Goal: Find contact information: Find contact information

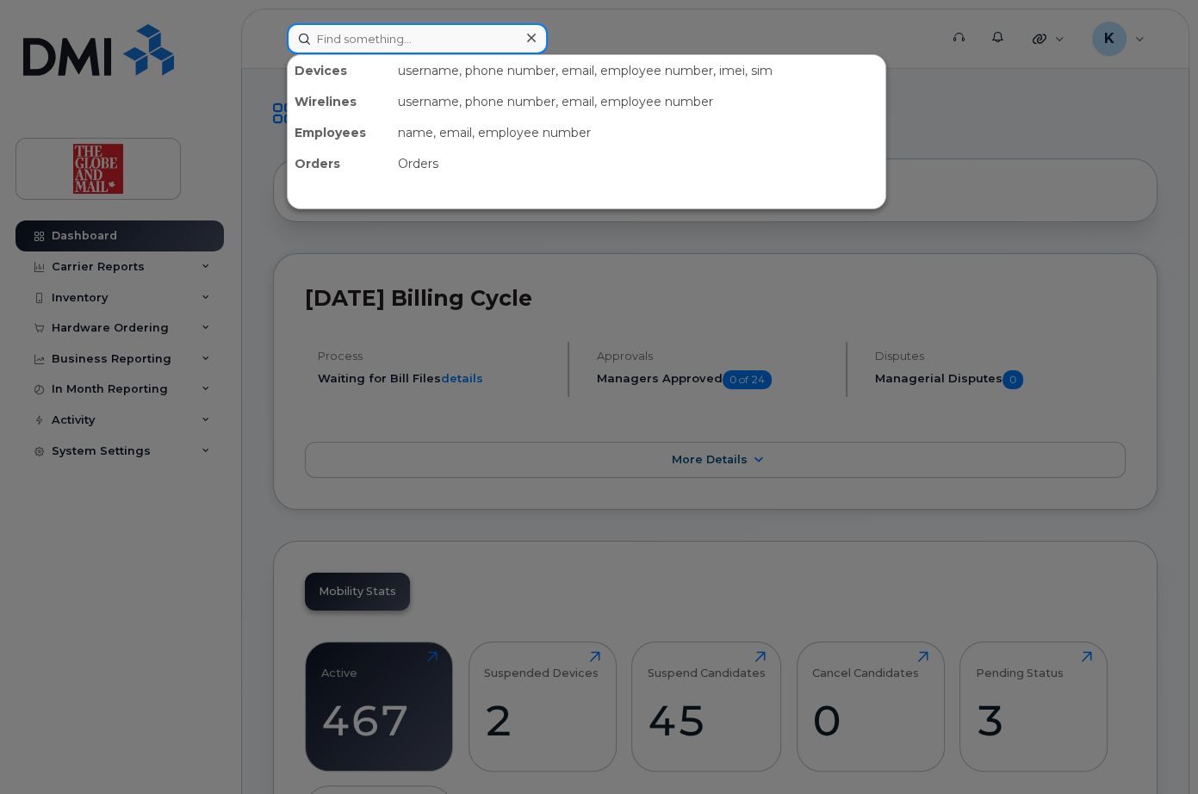
click at [421, 43] on input at bounding box center [417, 38] width 261 height 31
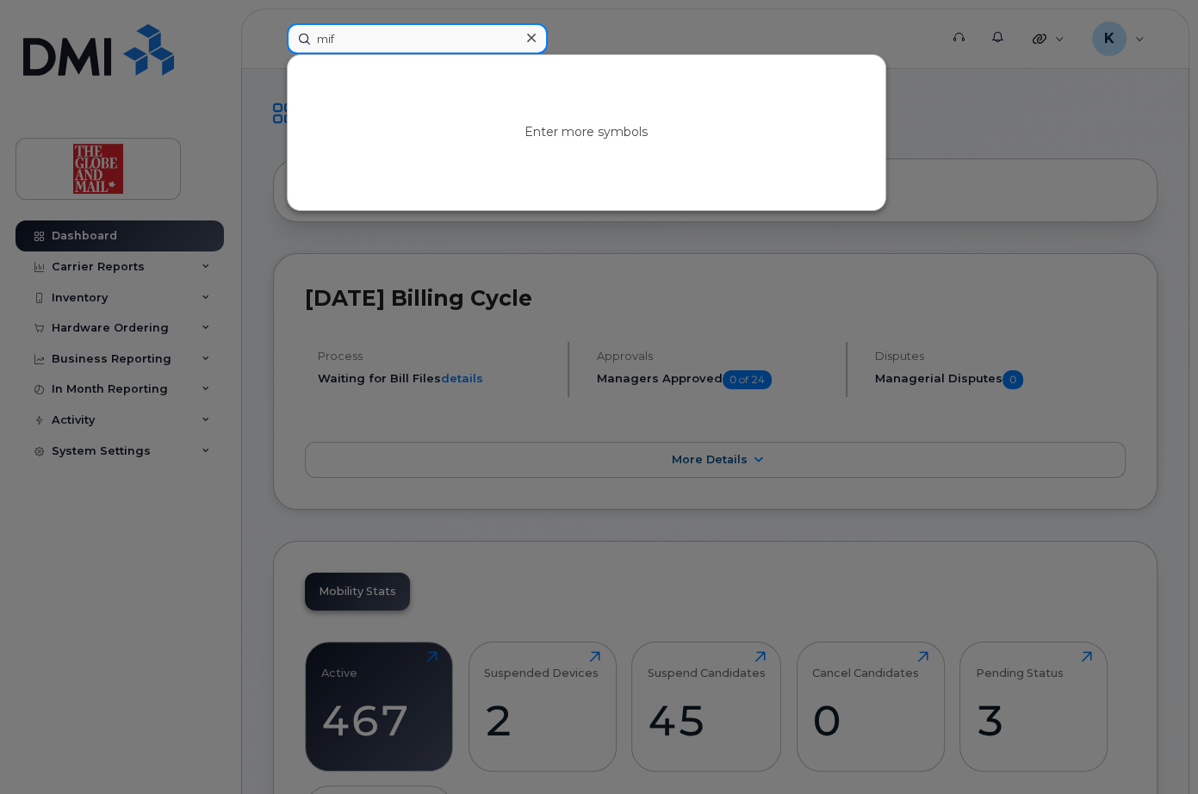
type input "mifi"
drag, startPoint x: 403, startPoint y: 32, endPoint x: 282, endPoint y: 39, distance: 121.6
click at [282, 39] on div "mifi No results" at bounding box center [607, 38] width 668 height 31
click at [191, 88] on div at bounding box center [599, 397] width 1198 height 794
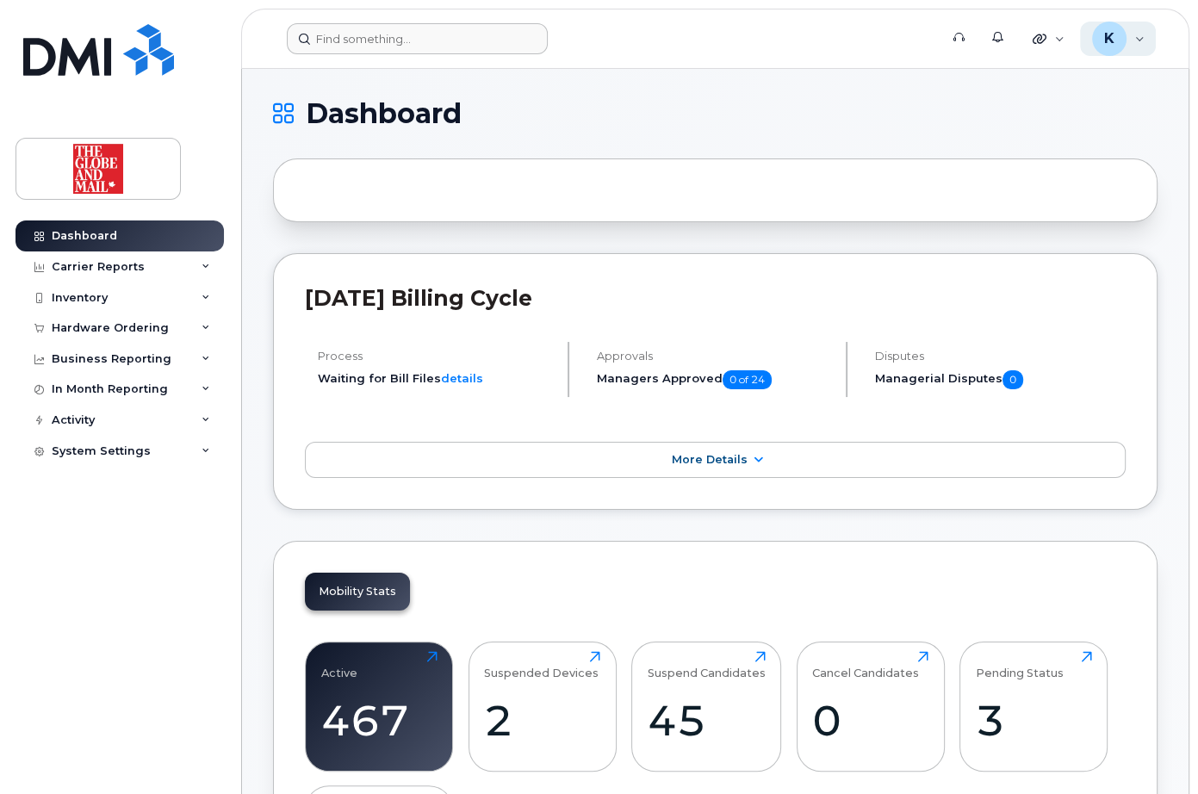
click at [1136, 40] on div "K Keith Wireless Admin" at bounding box center [1118, 39] width 77 height 34
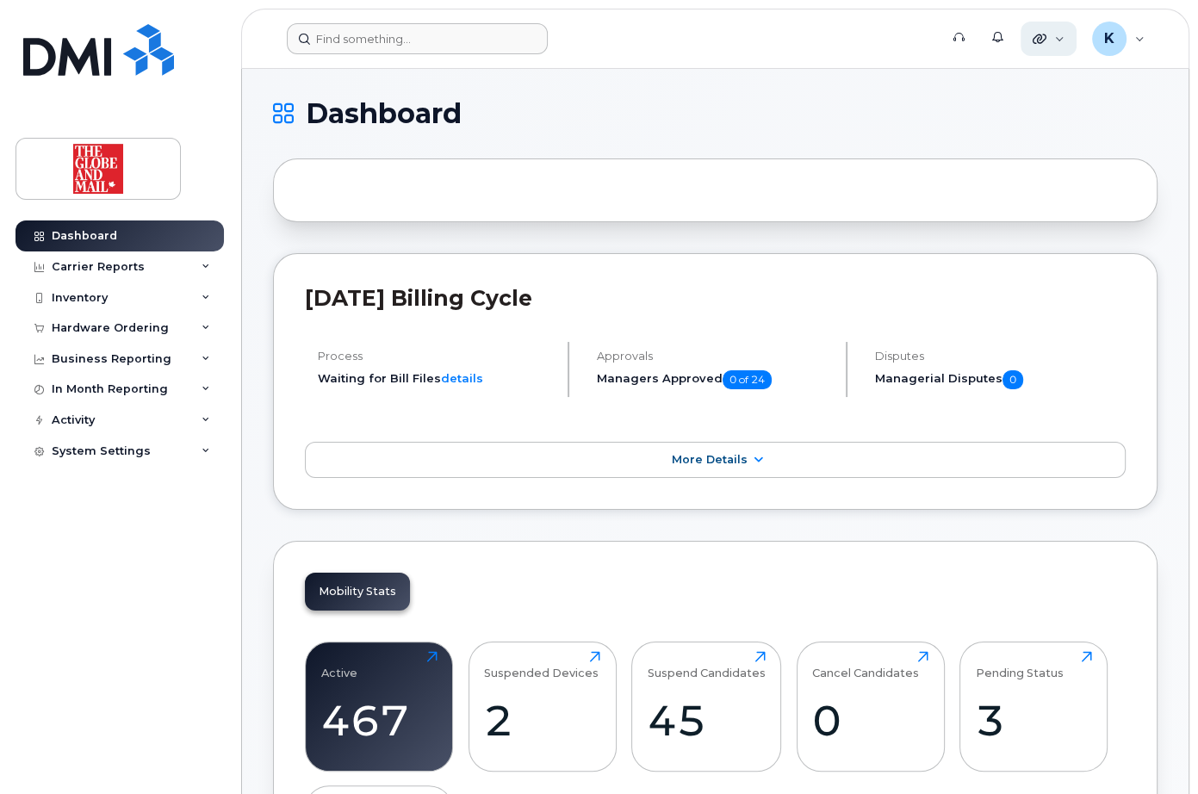
click at [1060, 41] on div "Quicklinks" at bounding box center [1048, 39] width 56 height 34
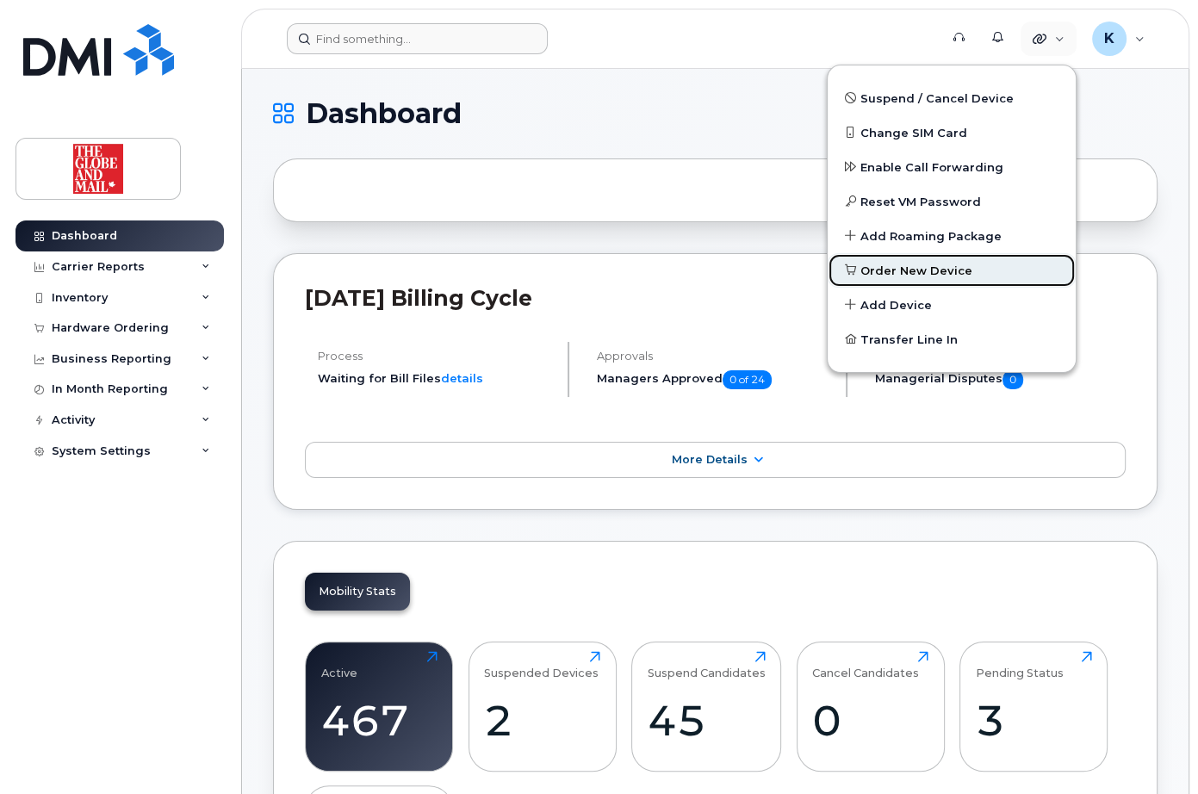
click at [894, 268] on span "Order New Device" at bounding box center [916, 271] width 112 height 17
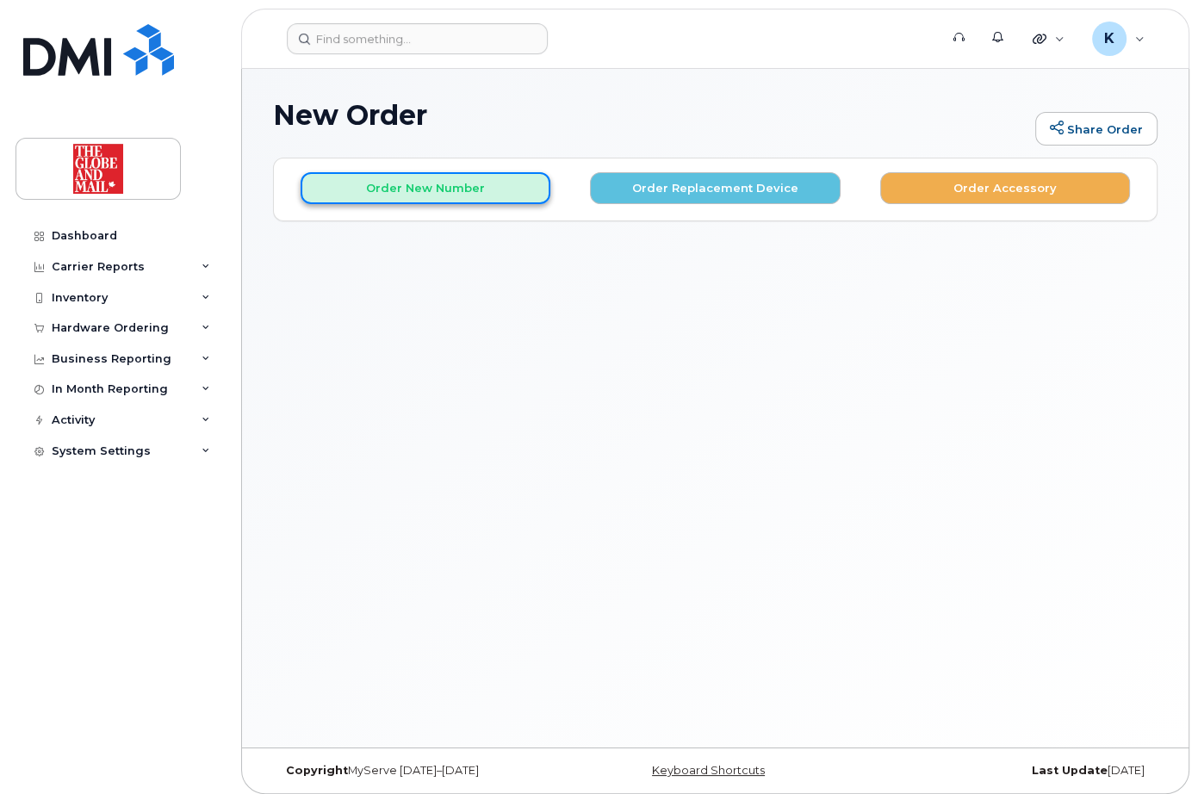
click at [437, 189] on button "Order New Number" at bounding box center [425, 188] width 250 height 32
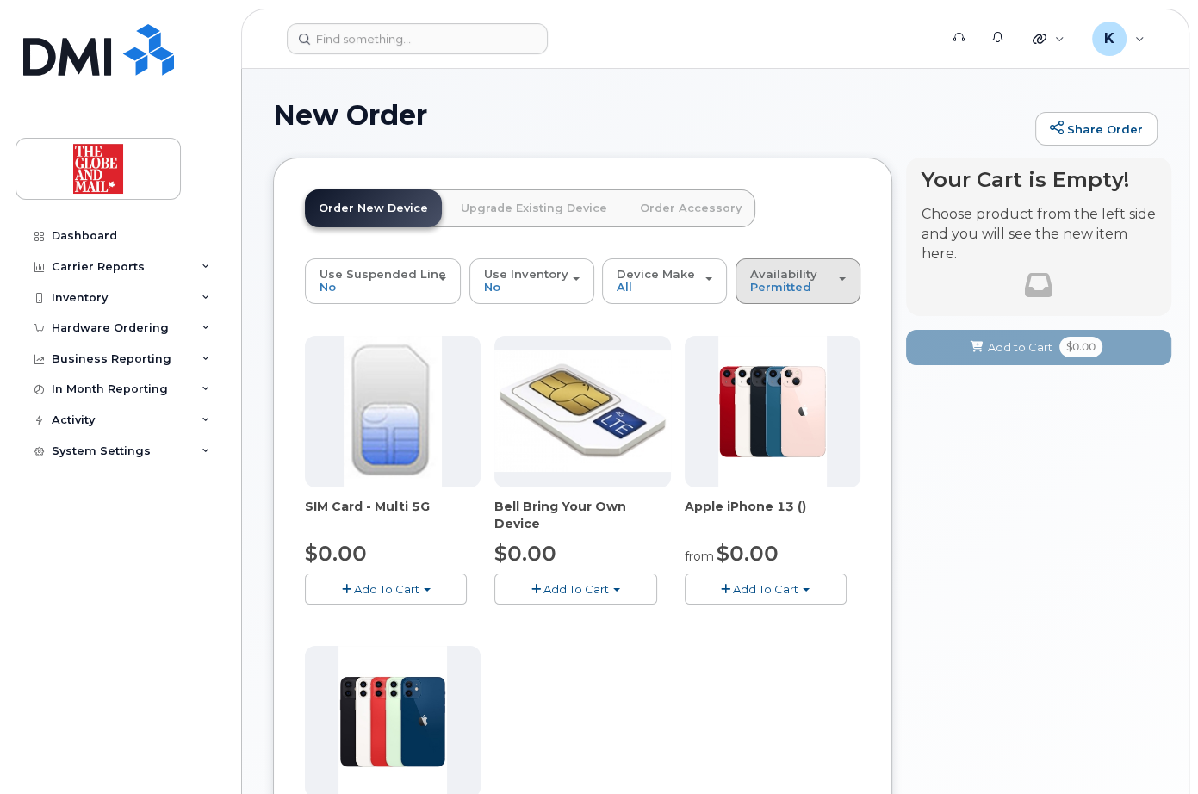
click at [846, 273] on button "Availability Permitted All" at bounding box center [797, 280] width 125 height 45
click at [768, 346] on label "All" at bounding box center [758, 349] width 36 height 21
click at [0, 0] on input "All" at bounding box center [0, 0] width 0 height 0
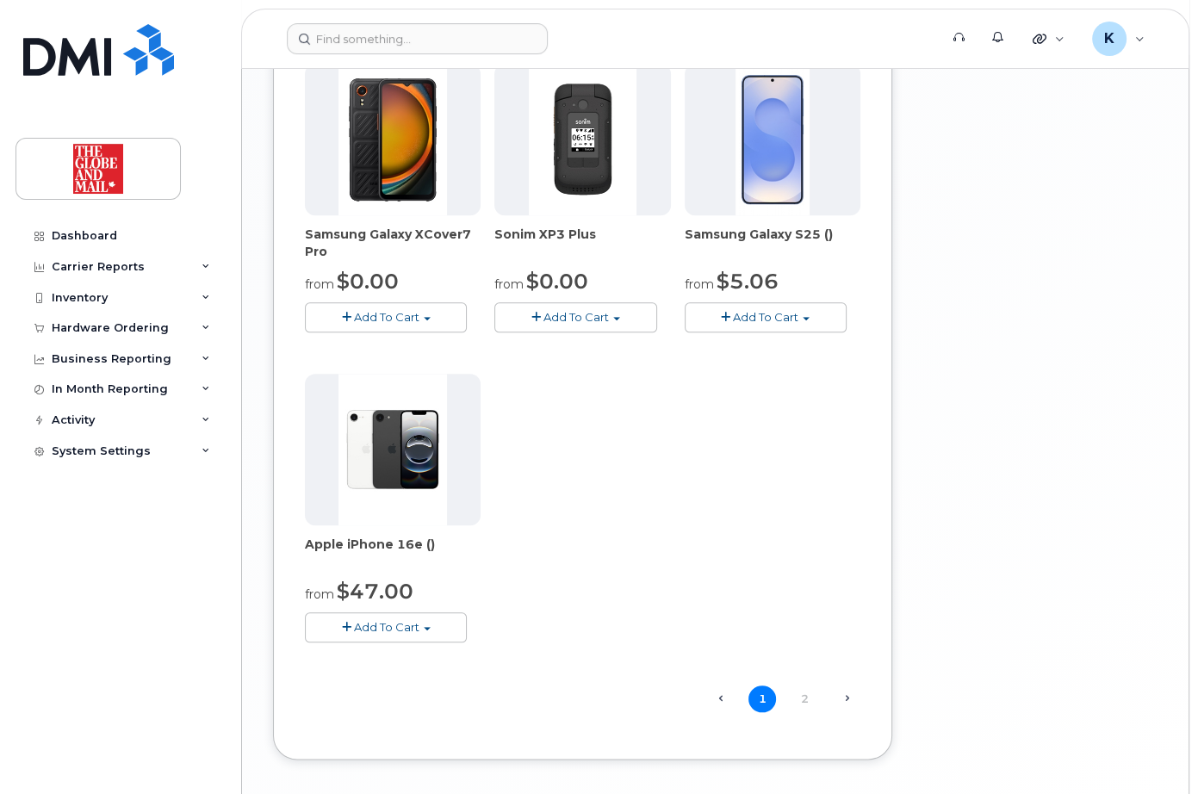
scroll to position [1586, 0]
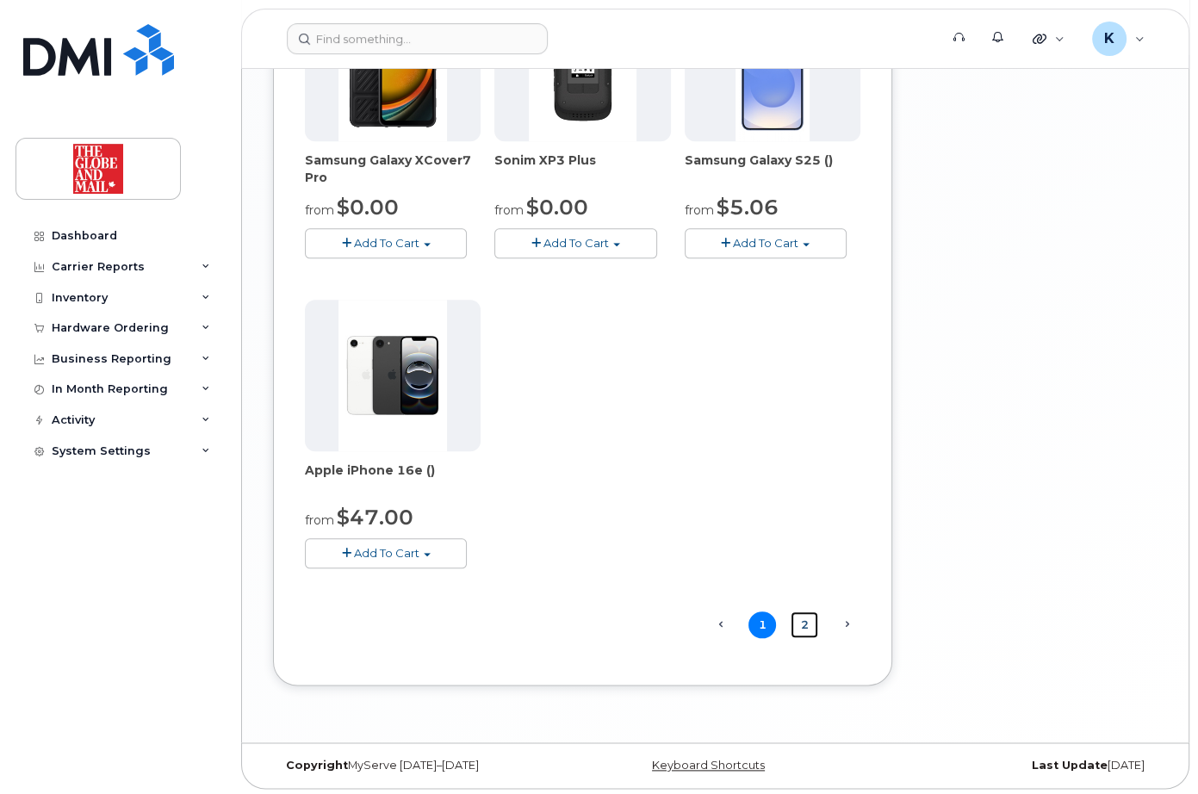
click at [805, 622] on link "2" at bounding box center [804, 624] width 28 height 27
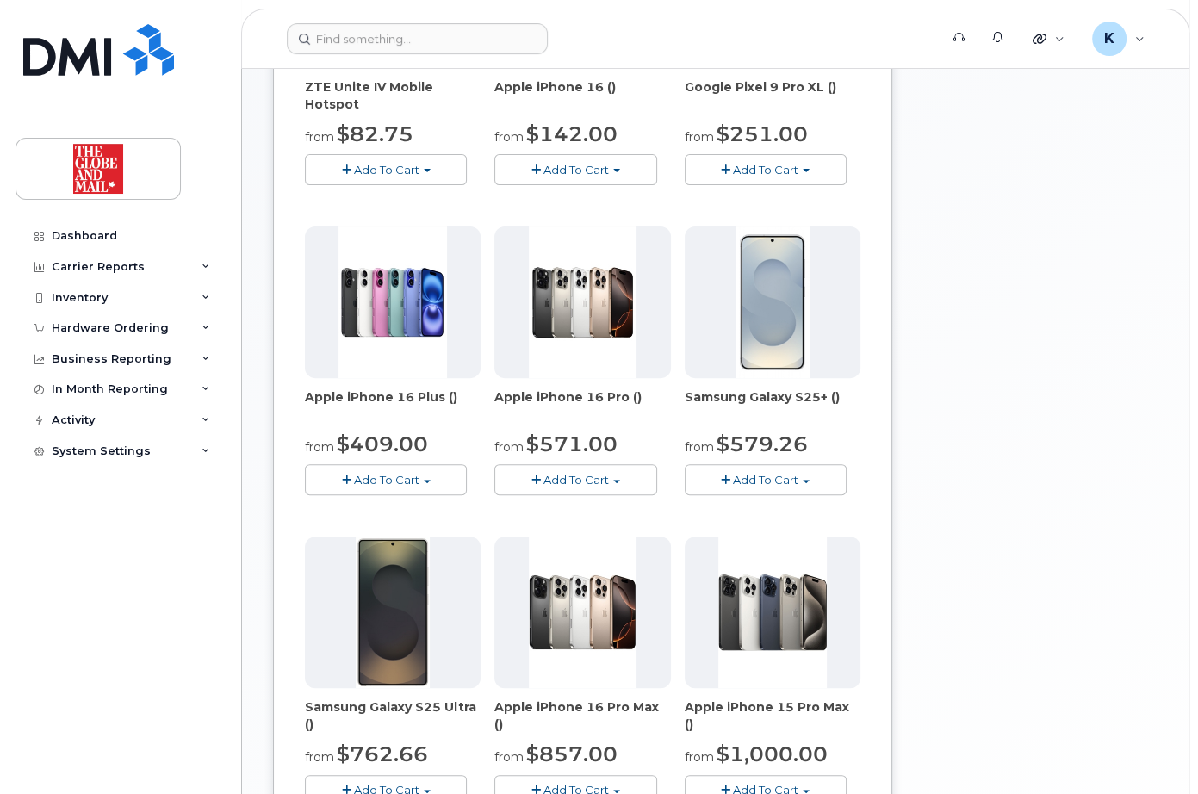
scroll to position [656, 0]
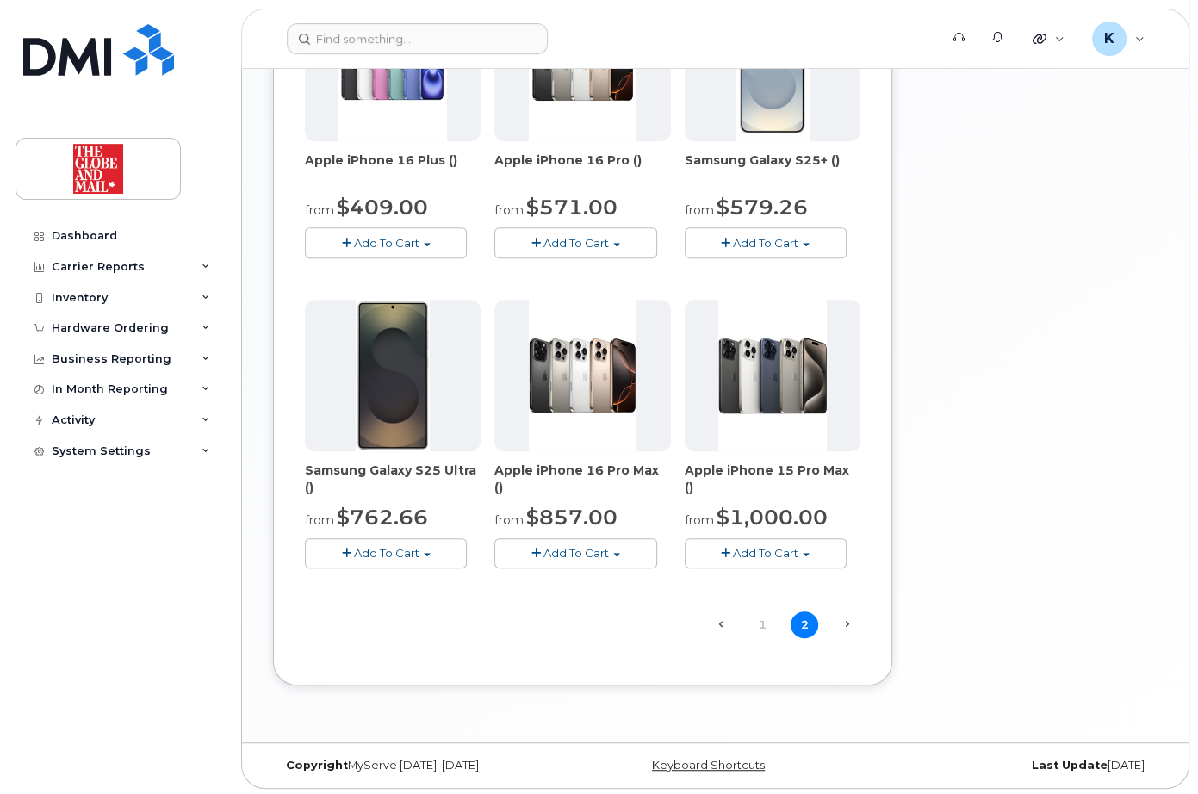
click at [847, 619] on span "Next →" at bounding box center [847, 624] width 28 height 22
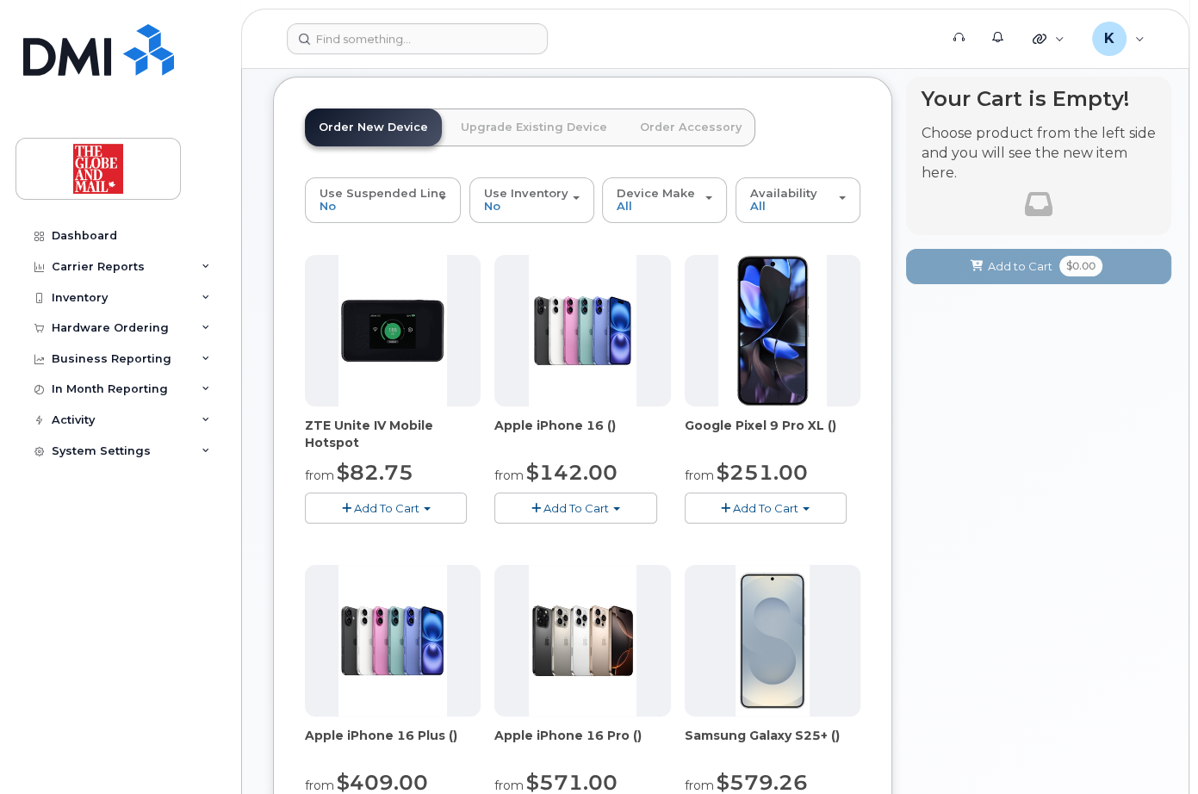
scroll to position [0, 0]
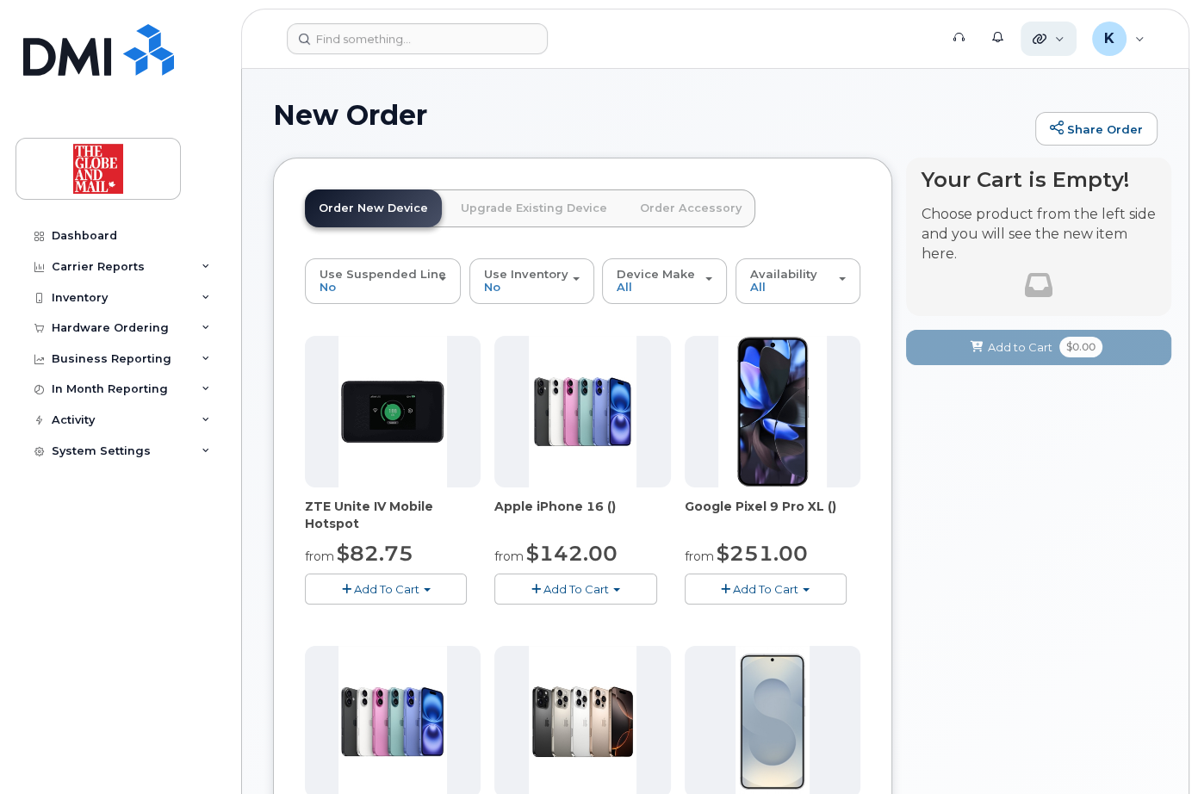
click at [1062, 40] on div "Quicklinks" at bounding box center [1048, 39] width 56 height 34
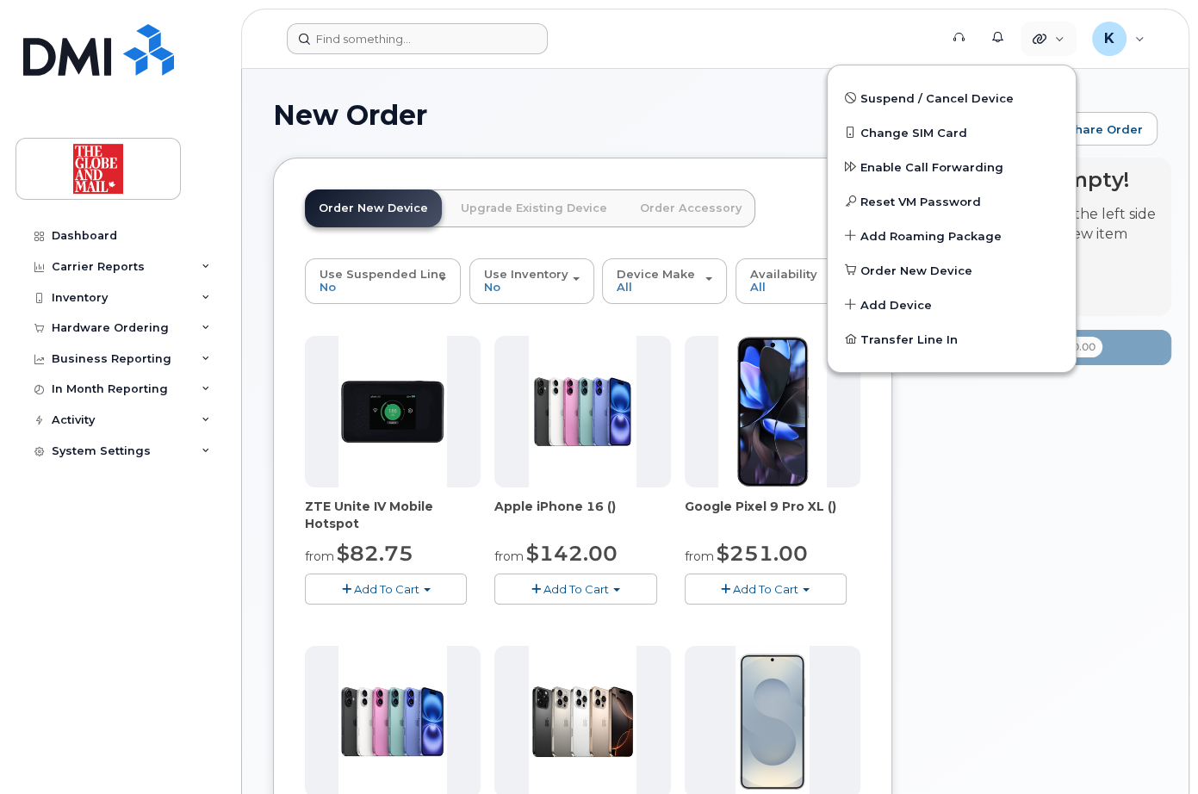
click at [607, 41] on form at bounding box center [607, 38] width 641 height 31
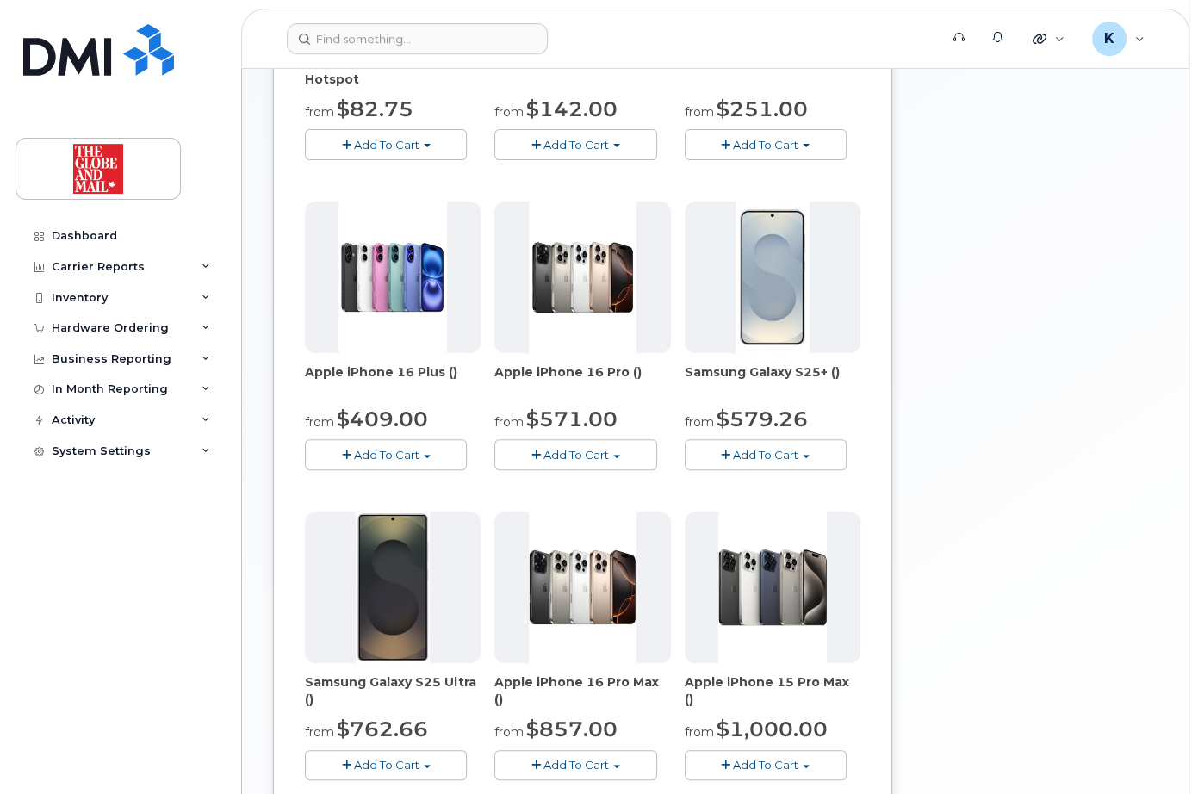
scroll to position [656, 0]
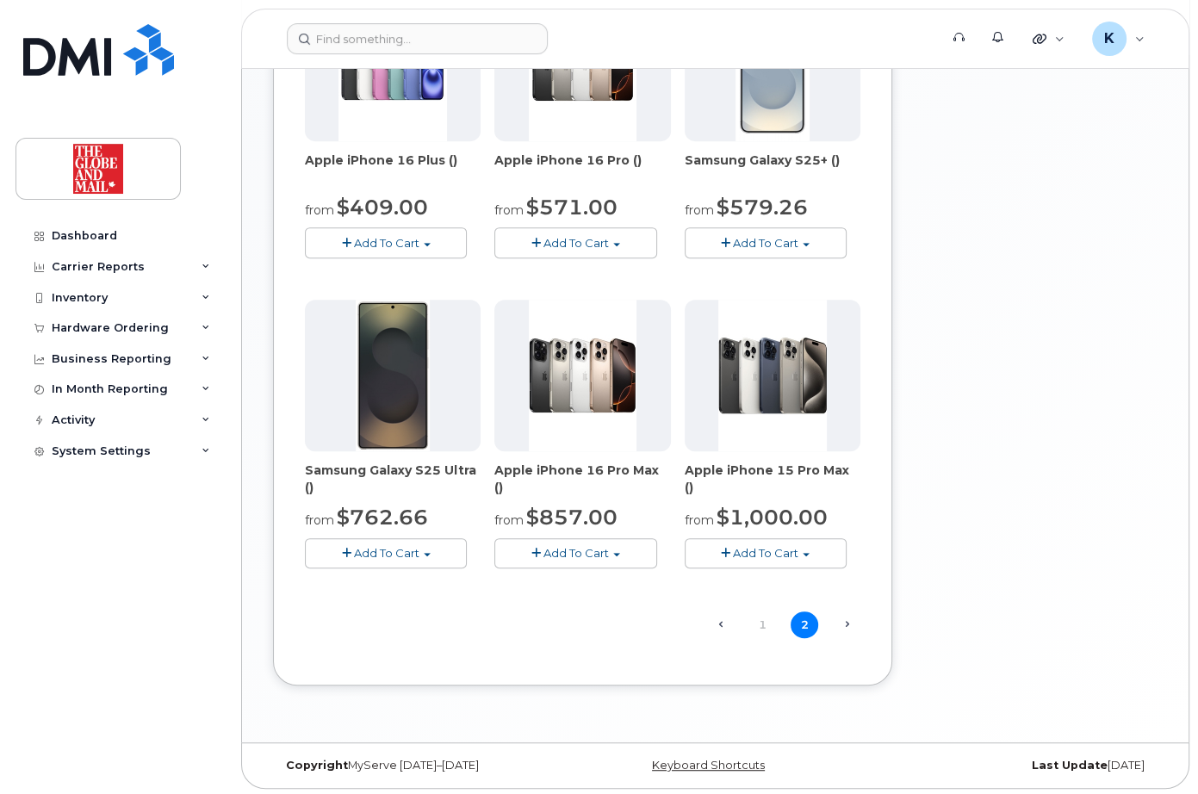
click at [846, 621] on span "Next →" at bounding box center [847, 624] width 28 height 22
click at [847, 621] on span "Next →" at bounding box center [847, 624] width 28 height 22
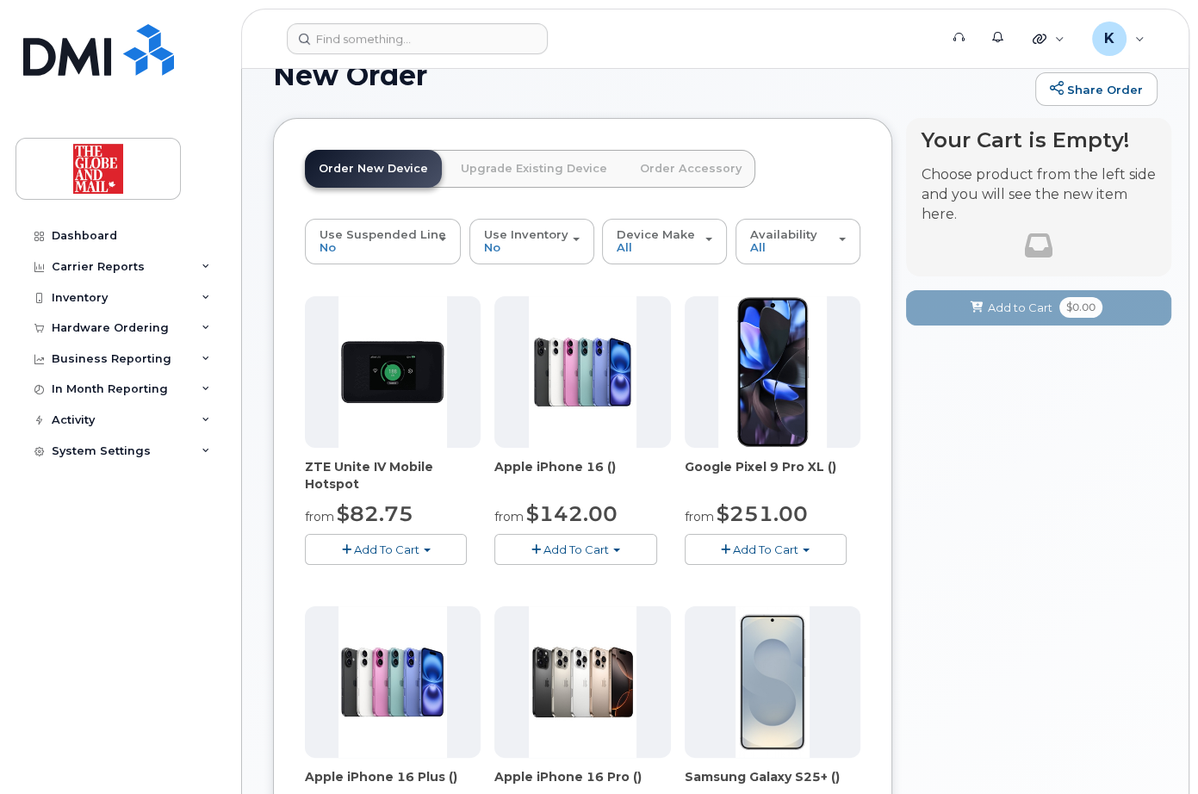
scroll to position [0, 0]
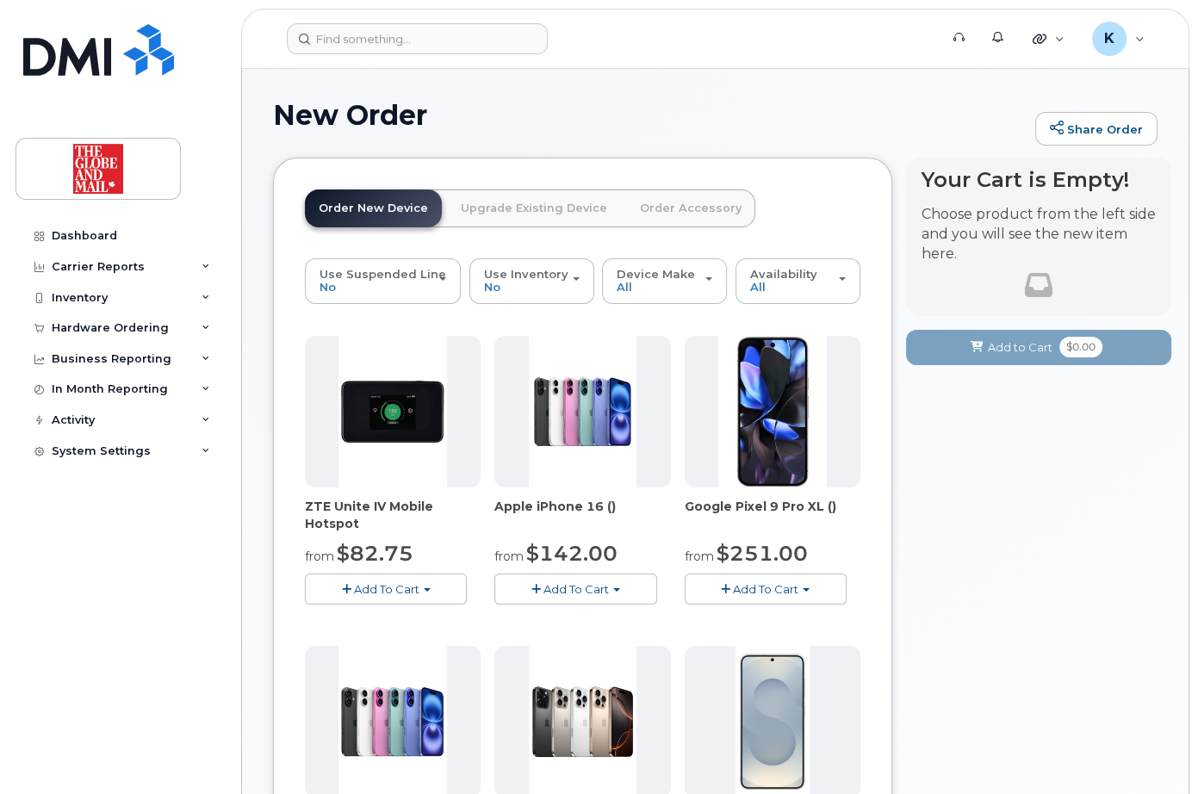
click at [498, 208] on link "Upgrade Existing Device" at bounding box center [534, 208] width 174 height 38
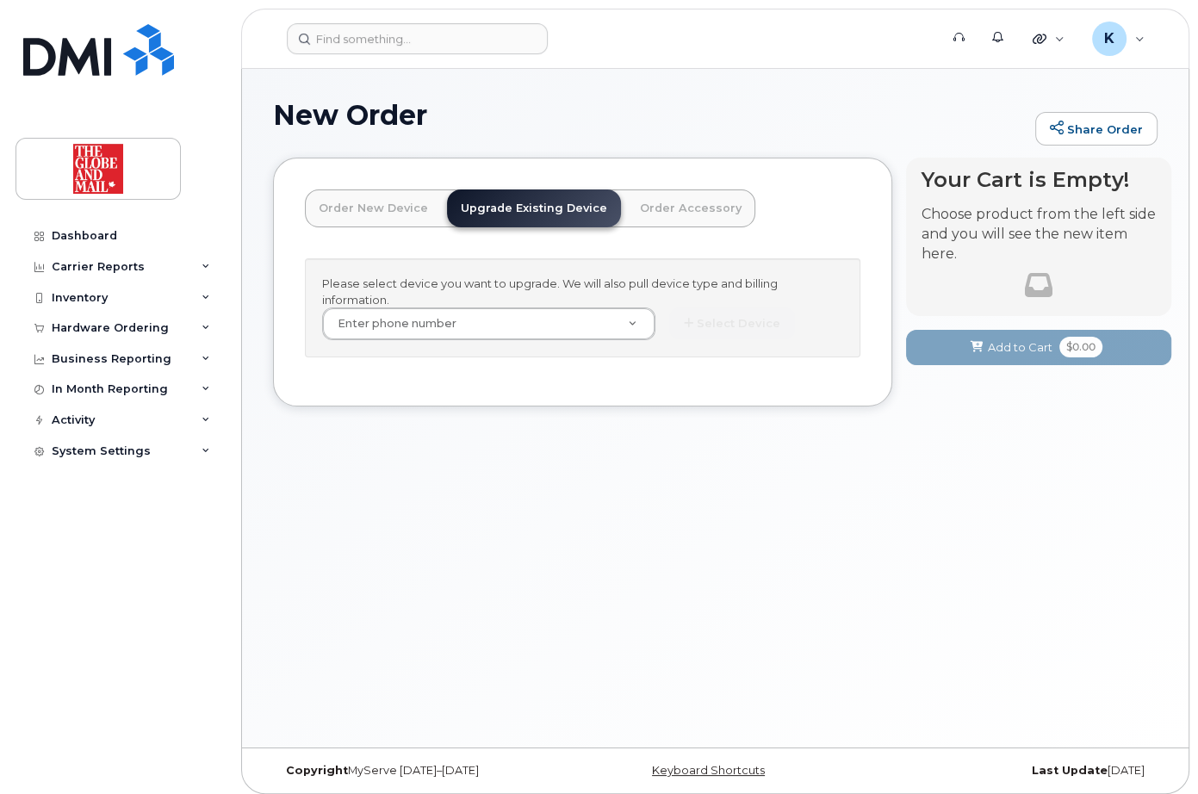
click at [677, 205] on link "Order Accessory" at bounding box center [690, 208] width 129 height 38
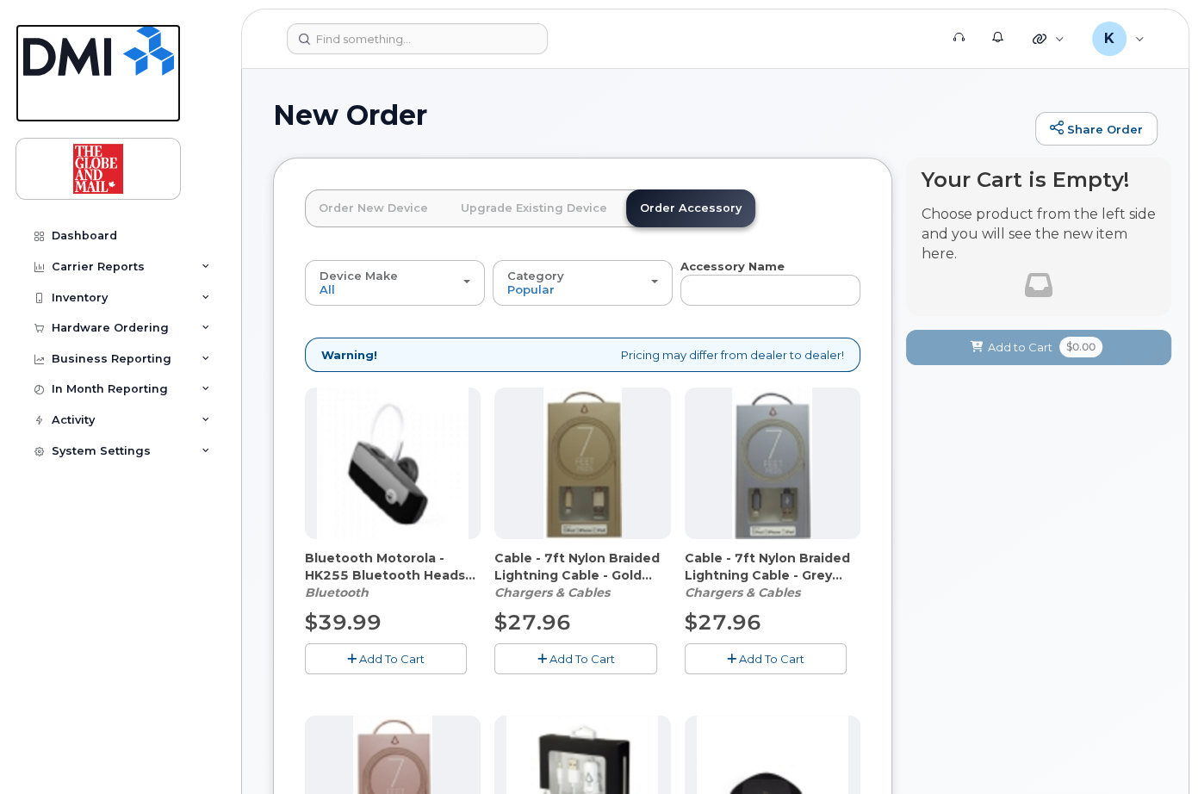
click at [71, 61] on img at bounding box center [98, 50] width 151 height 52
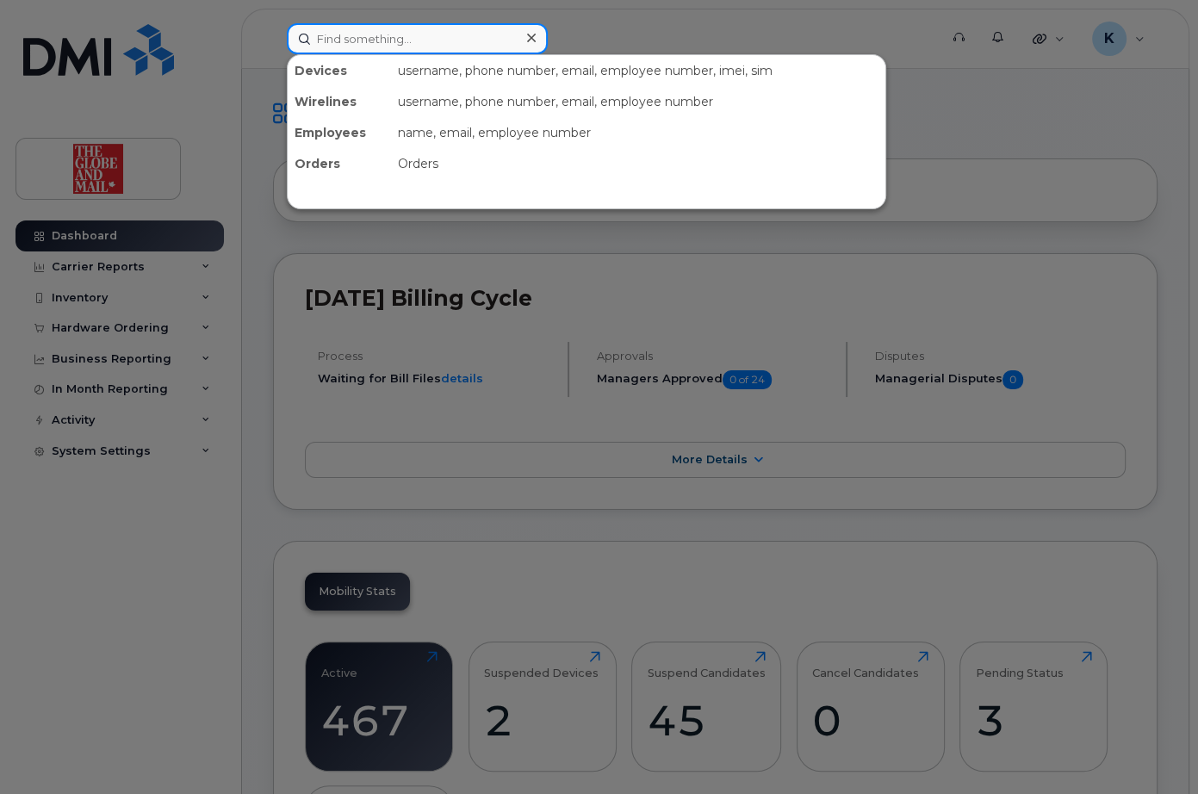
click at [408, 40] on input at bounding box center [417, 38] width 261 height 31
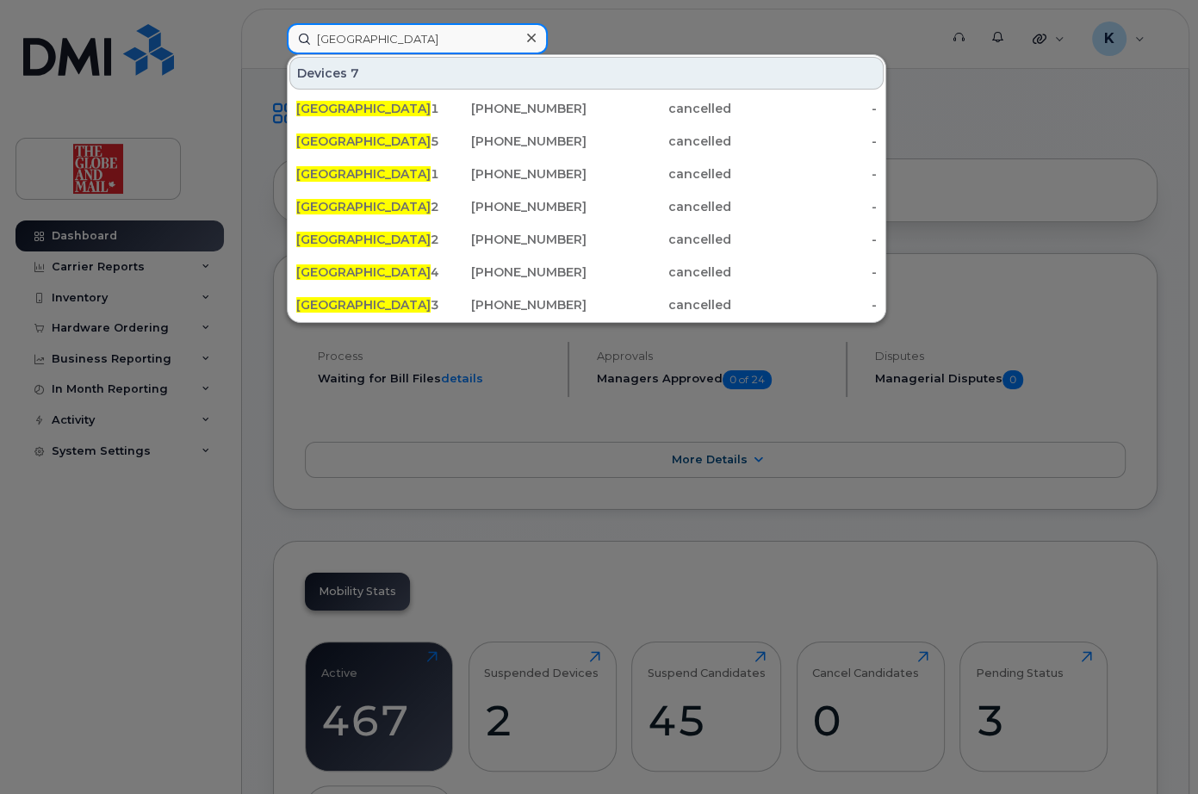
type input "ottawa"
click at [531, 39] on icon at bounding box center [531, 38] width 9 height 9
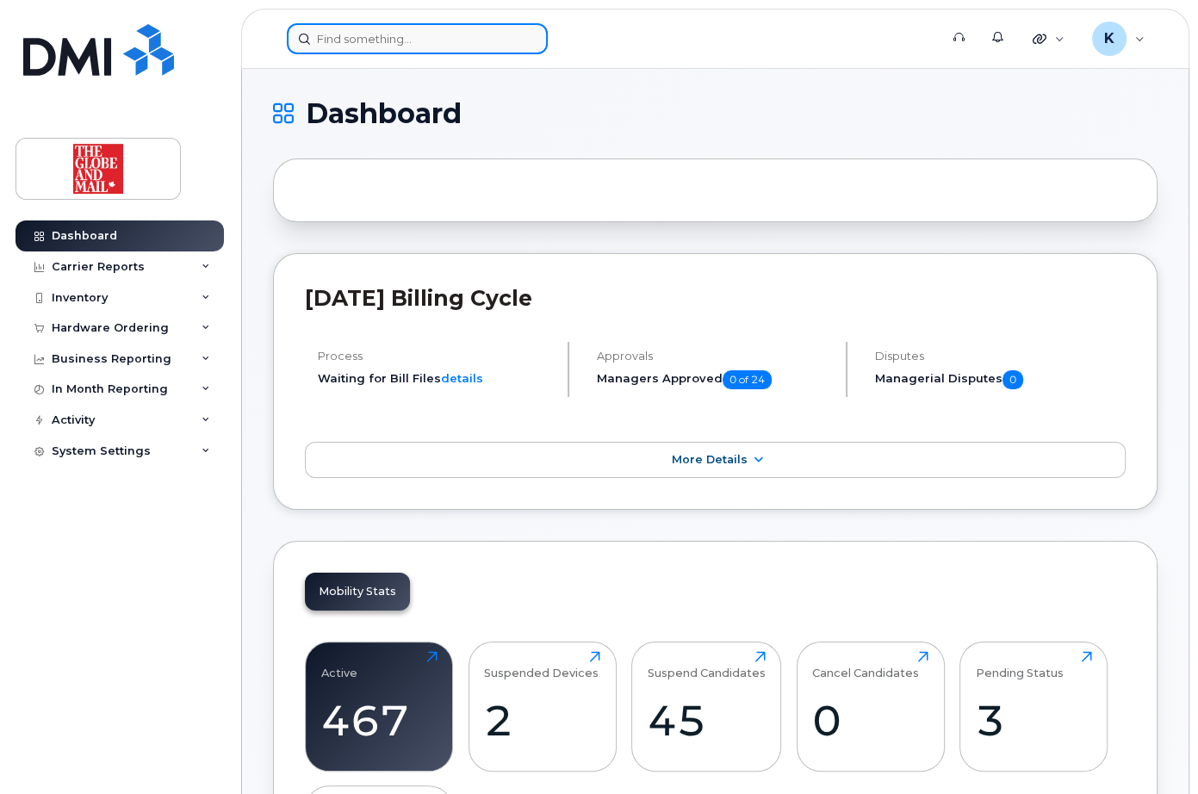
click at [392, 40] on input at bounding box center [417, 38] width 261 height 31
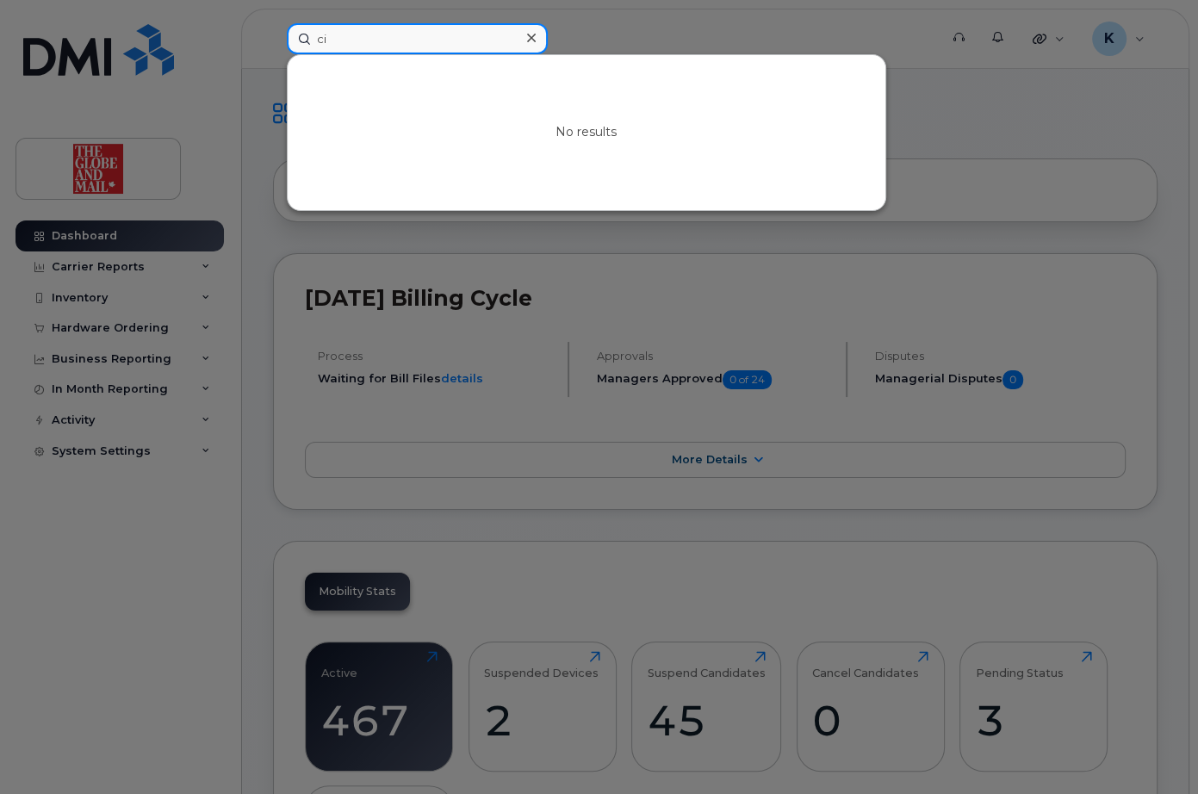
type input "c"
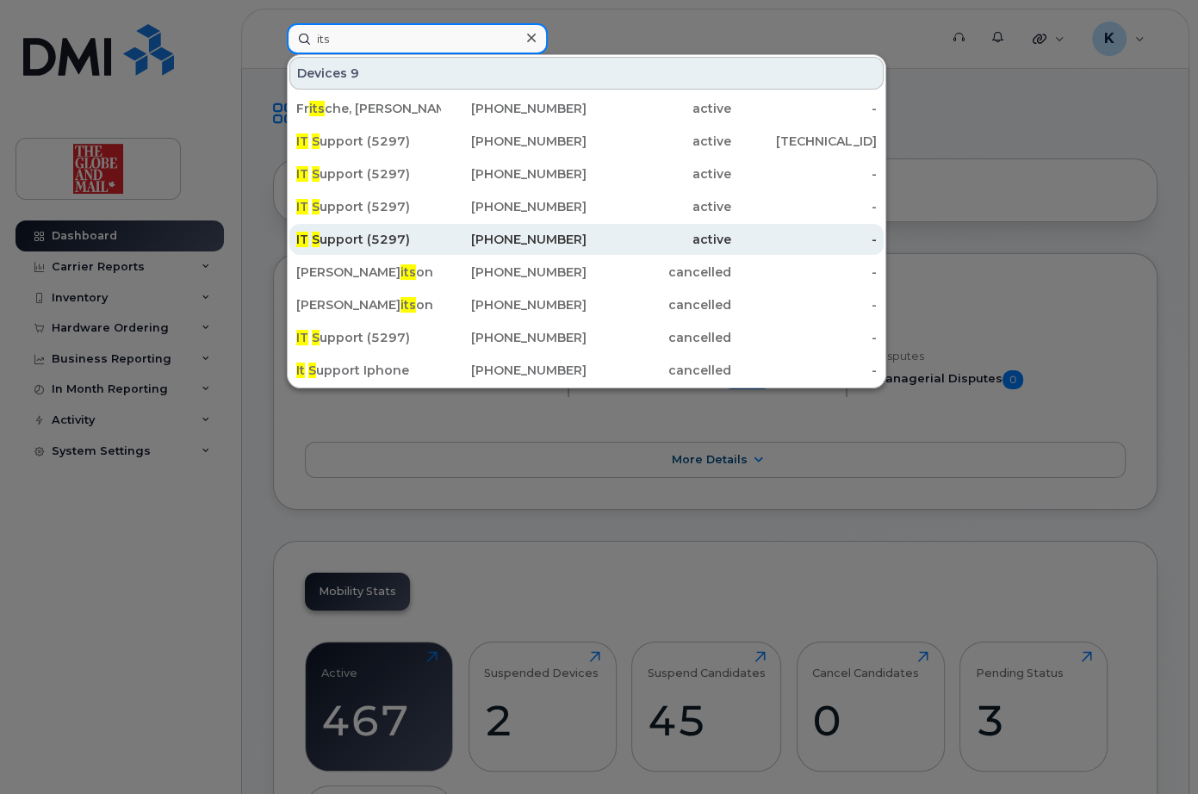
type input "its"
click at [355, 235] on div "IT S upport (5297)" at bounding box center [368, 239] width 145 height 17
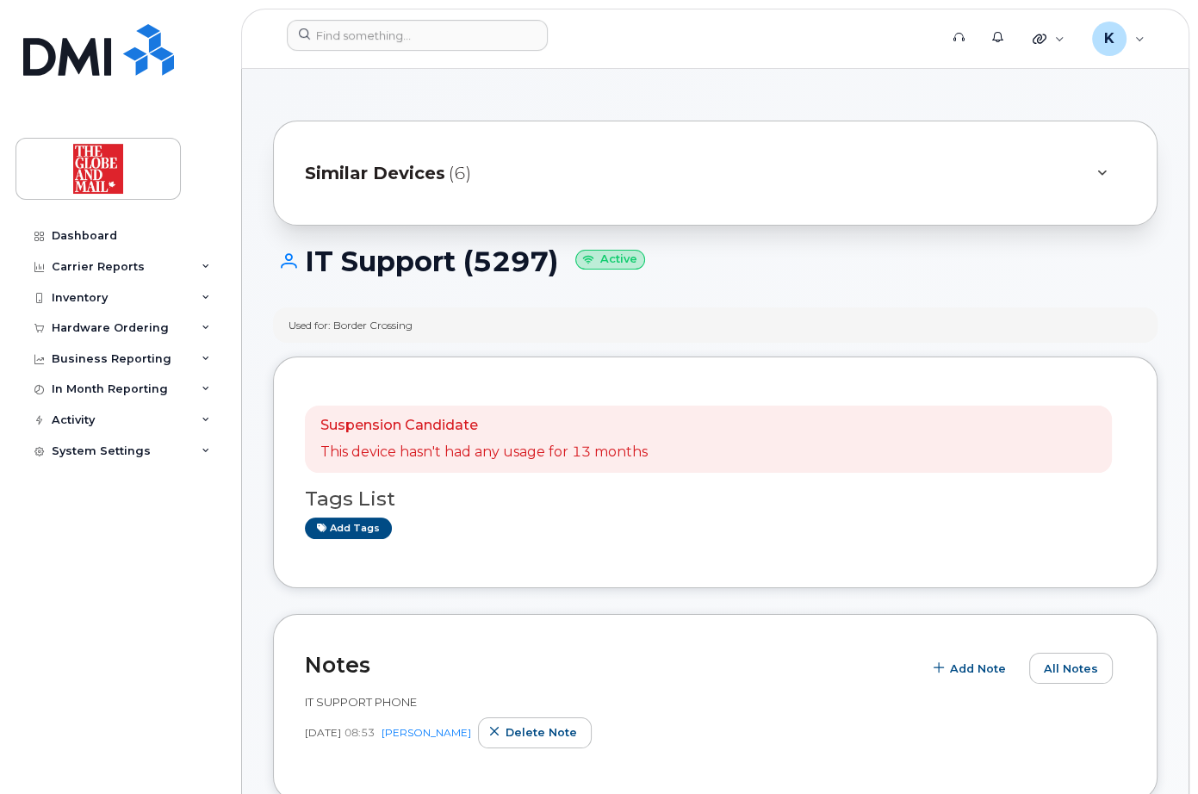
click at [1105, 174] on icon at bounding box center [1101, 173] width 9 height 11
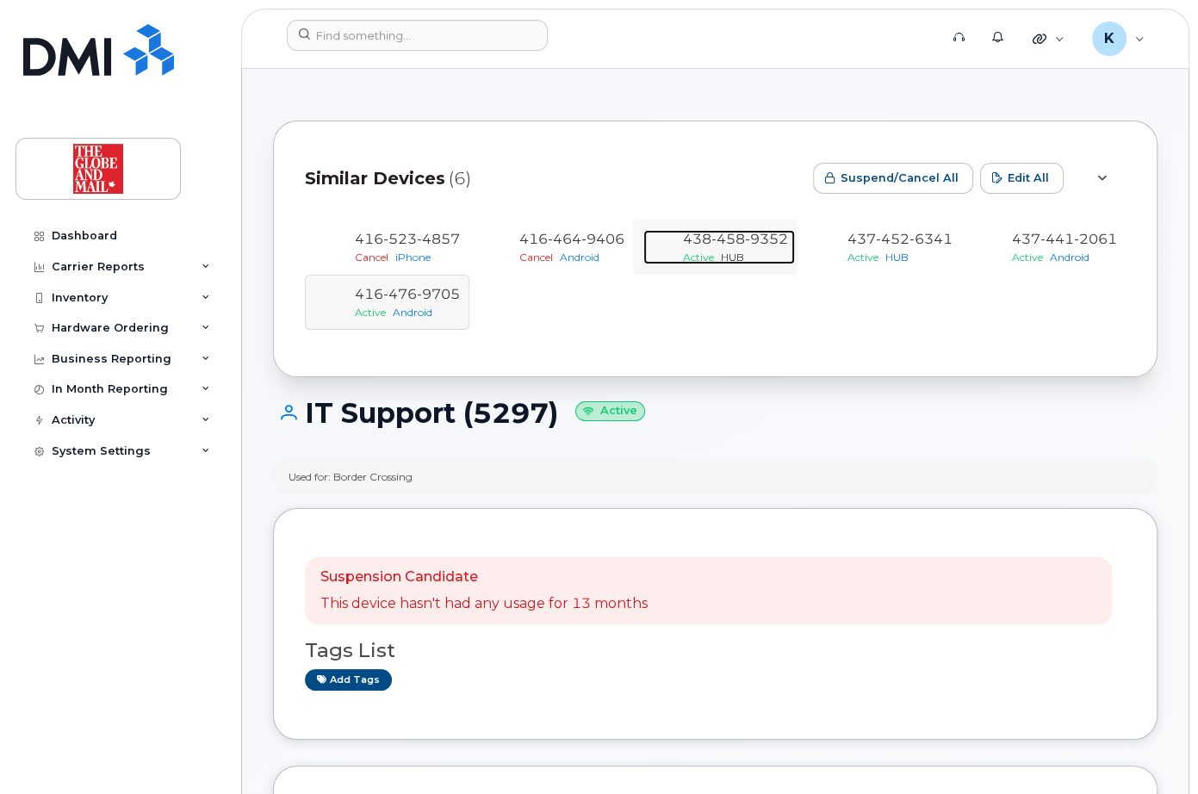
click at [740, 246] on span "458" at bounding box center [728, 239] width 34 height 16
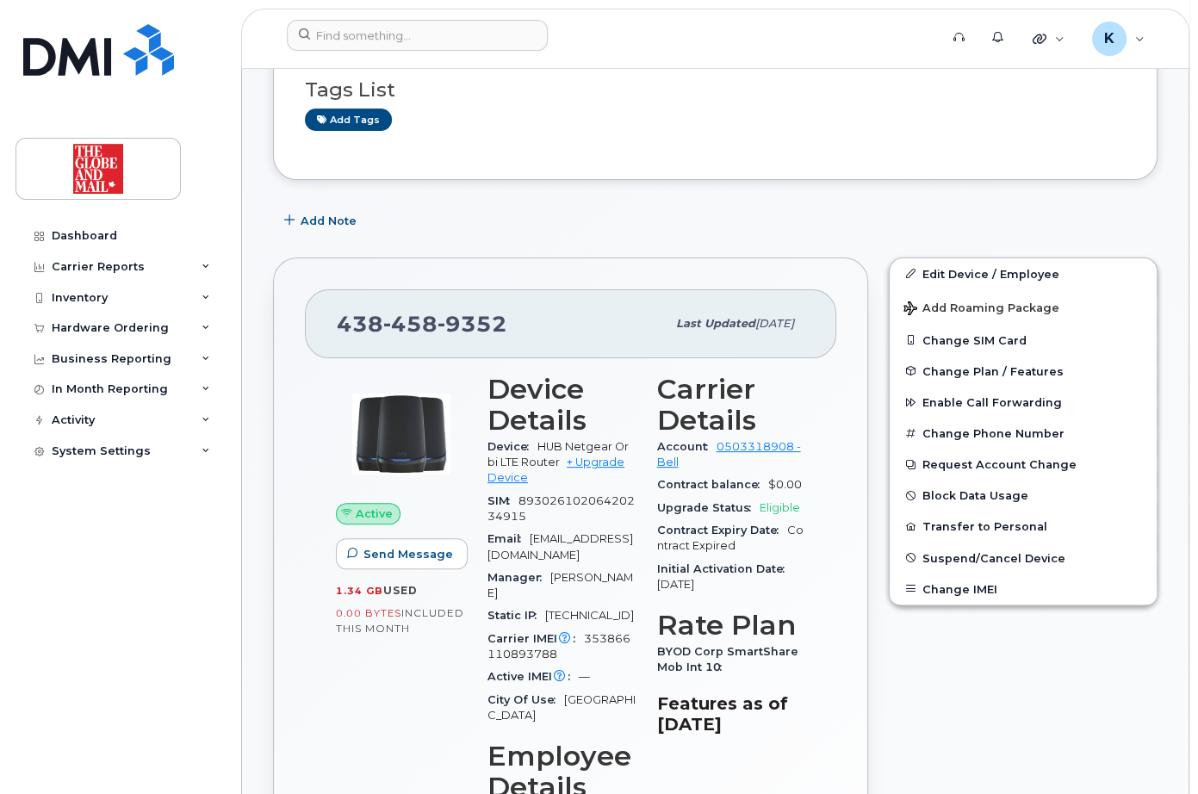
scroll to position [343, 0]
